Goal: Find specific page/section: Locate item on page

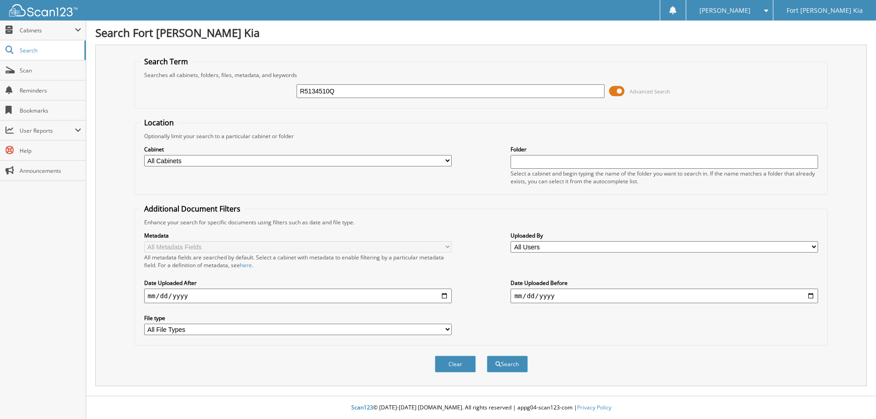
type input "R5134510Q"
click at [487, 356] on button "Search" at bounding box center [507, 364] width 41 height 17
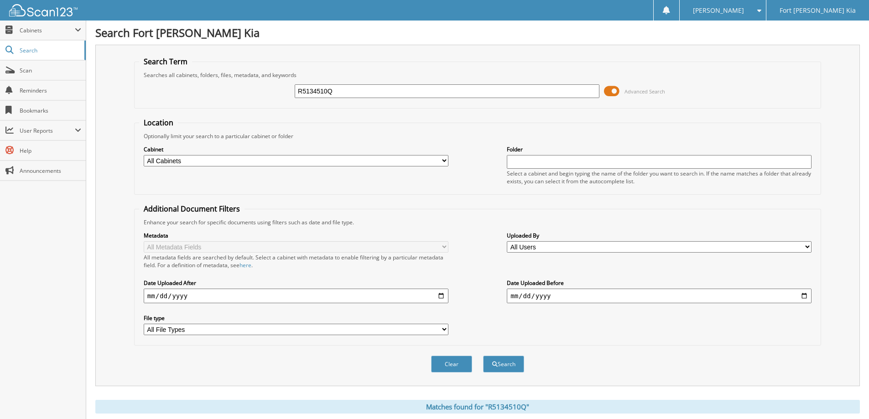
click at [613, 92] on span at bounding box center [612, 91] width 16 height 14
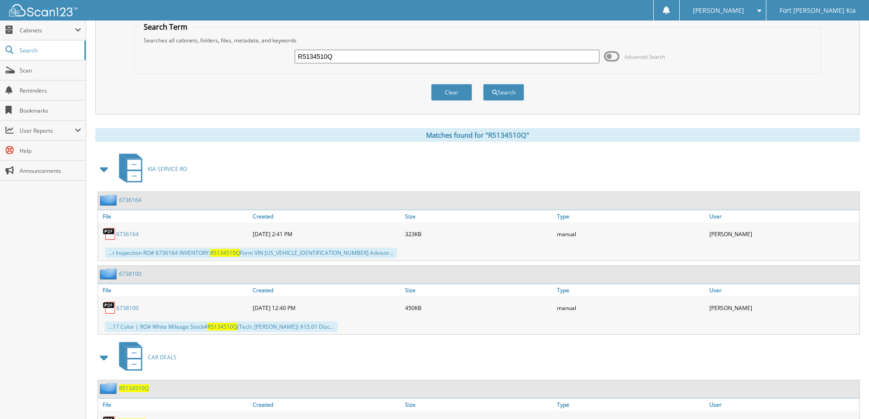
scroll to position [77, 0]
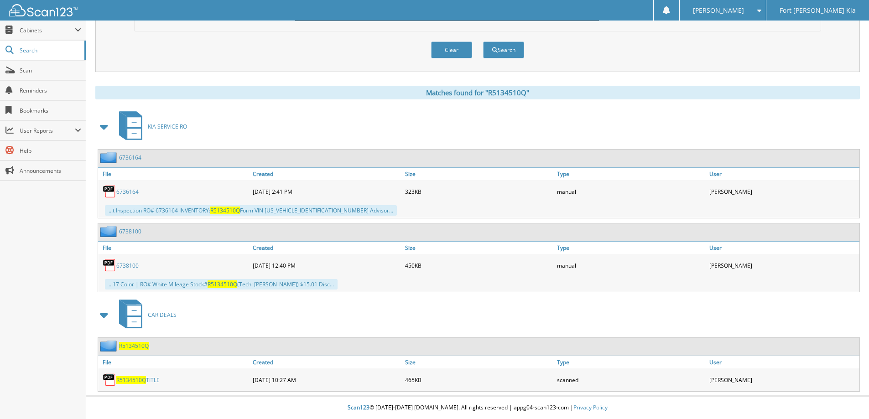
click at [109, 124] on span at bounding box center [104, 127] width 13 height 16
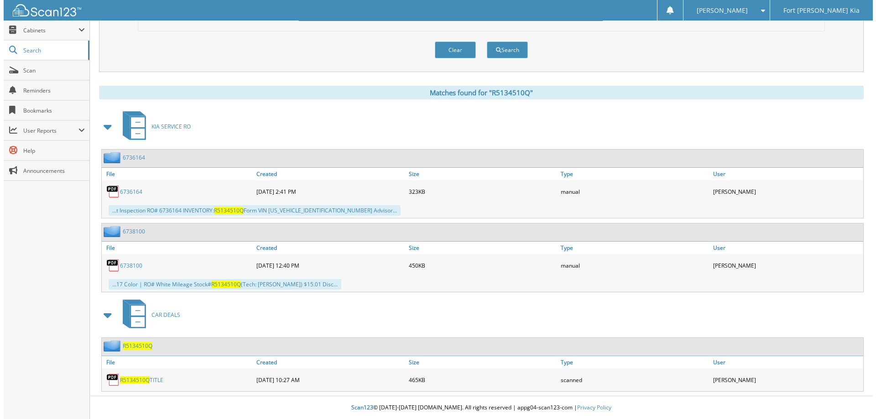
scroll to position [0, 0]
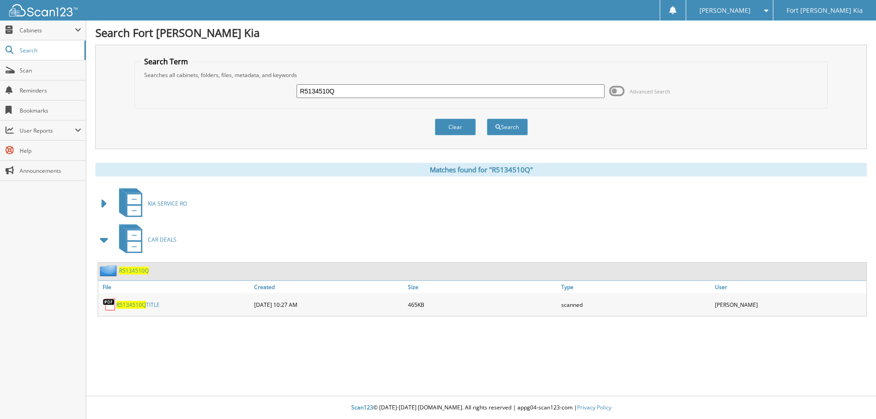
click at [142, 271] on span "R5134510Q" at bounding box center [134, 271] width 30 height 8
